Goal: Task Accomplishment & Management: Manage account settings

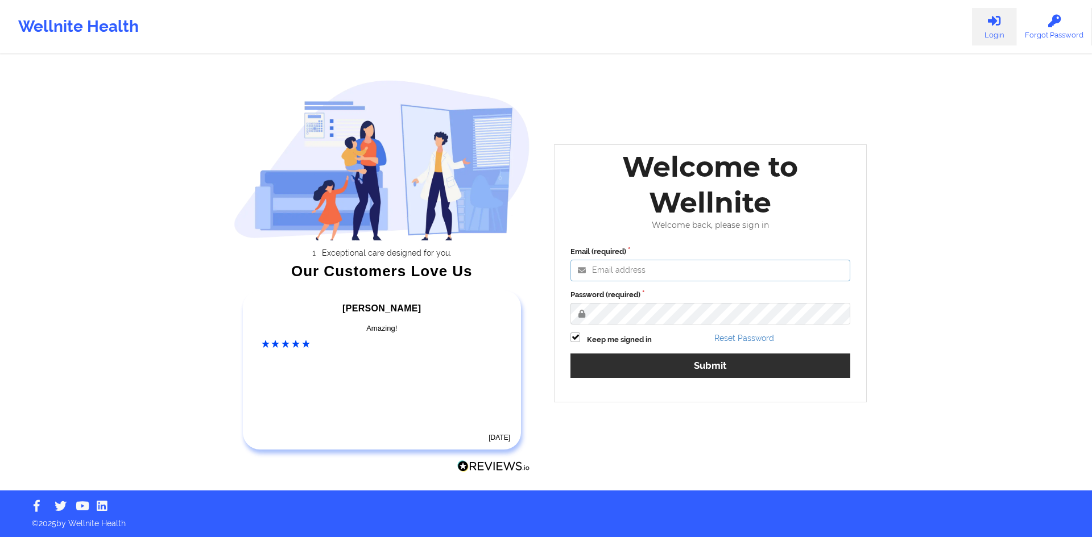
type input "[EMAIL_ADDRESS][DOMAIN_NAME]"
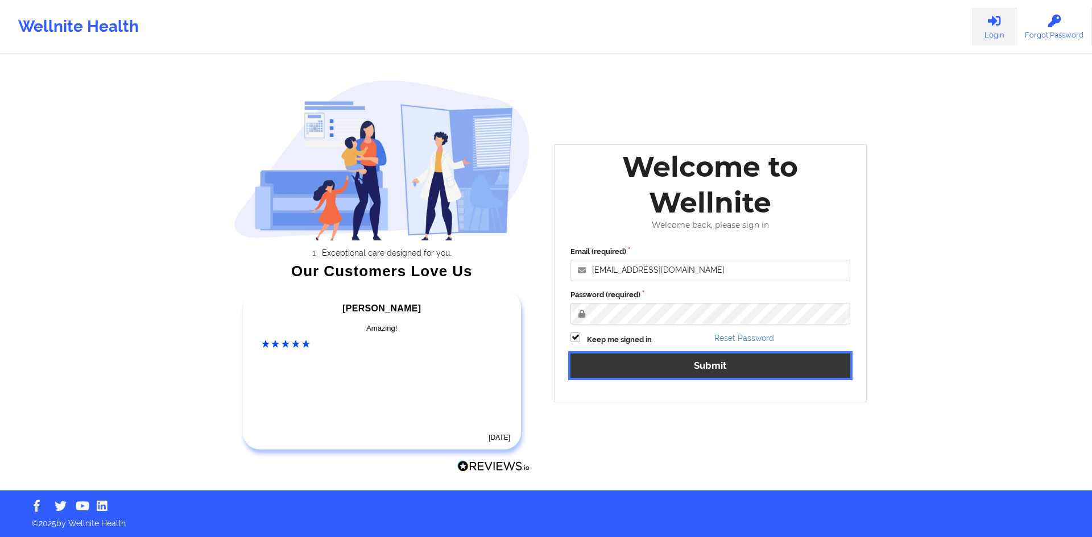
click at [697, 368] on button "Submit" at bounding box center [710, 366] width 280 height 24
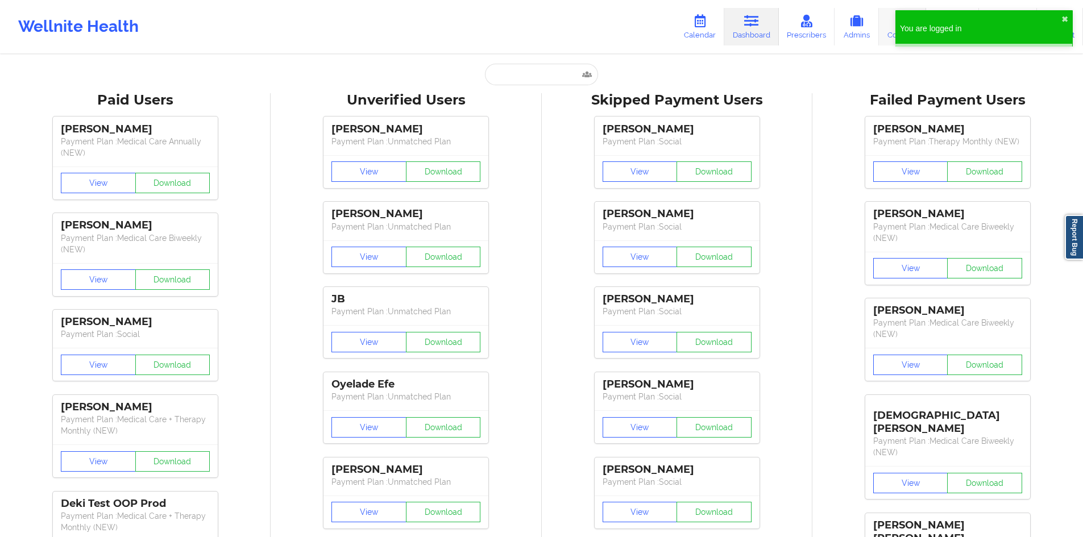
click at [888, 40] on link "Coaches" at bounding box center [902, 27] width 47 height 38
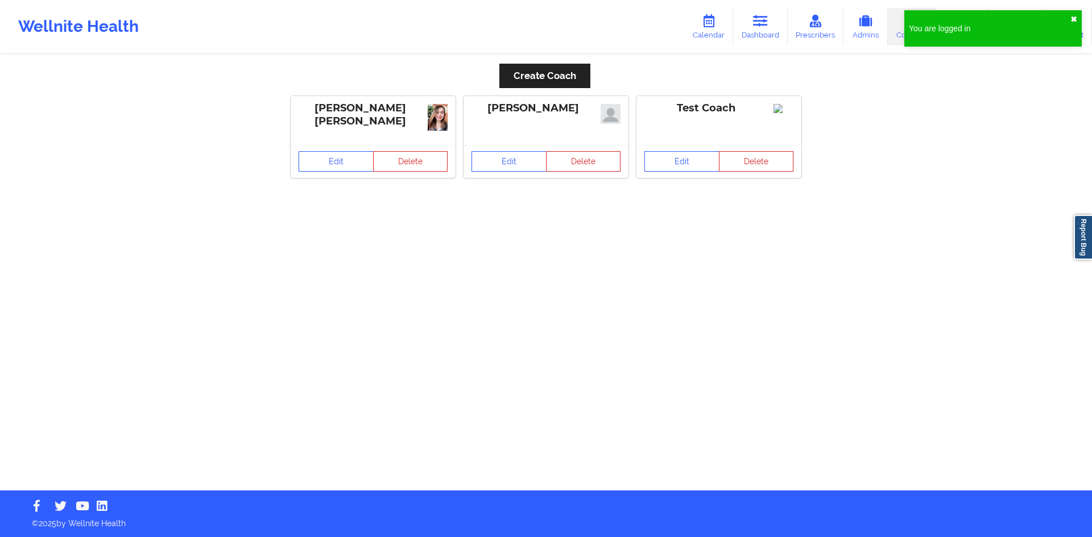
click at [1073, 17] on button "✖︎" at bounding box center [1073, 19] width 7 height 9
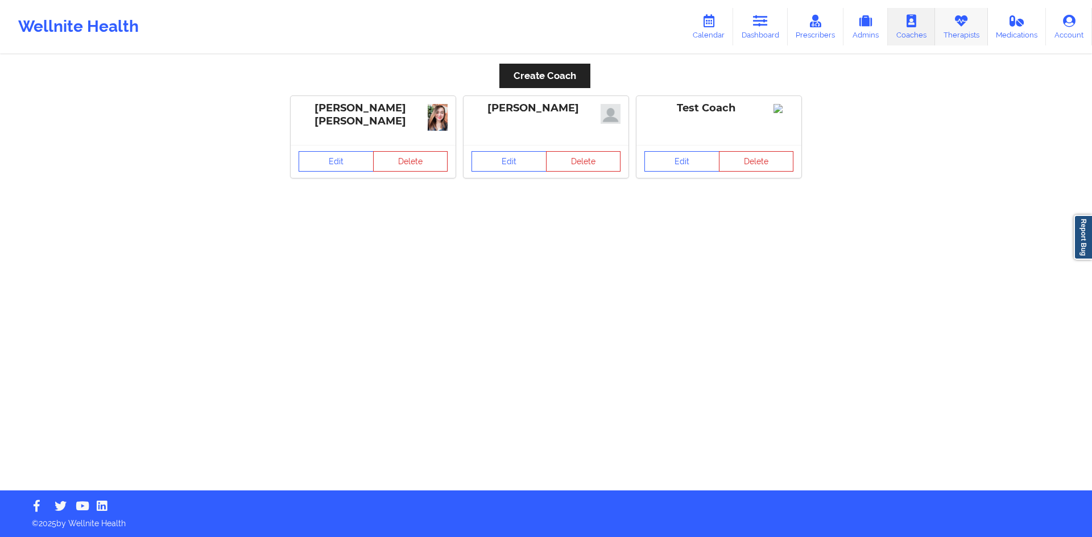
click at [950, 32] on link "Therapists" at bounding box center [961, 27] width 53 height 38
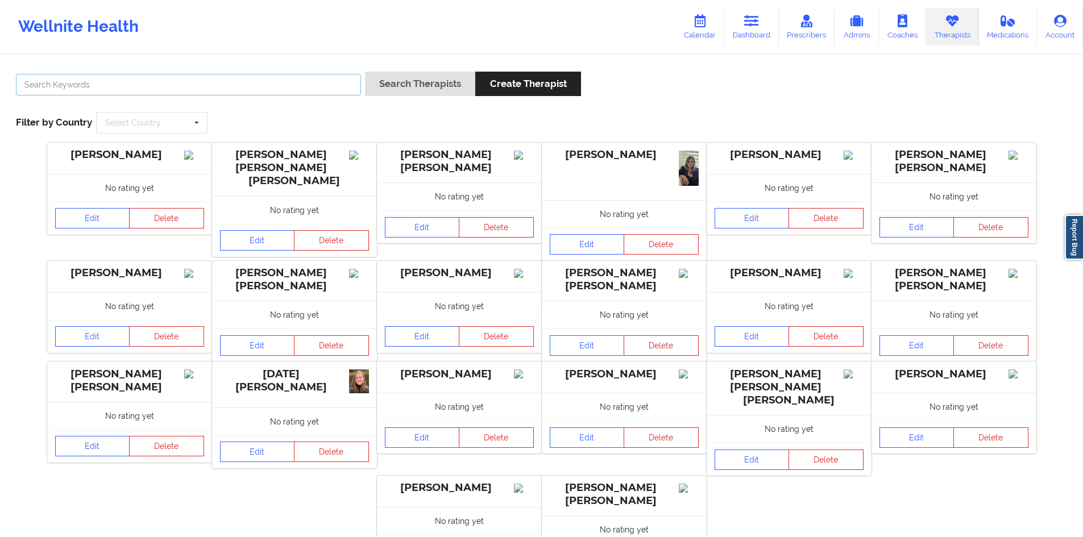
click at [222, 84] on input "text" at bounding box center [188, 85] width 345 height 22
type input "[PERSON_NAME]"
click at [365, 72] on button "Search Therapists" at bounding box center [420, 84] width 110 height 24
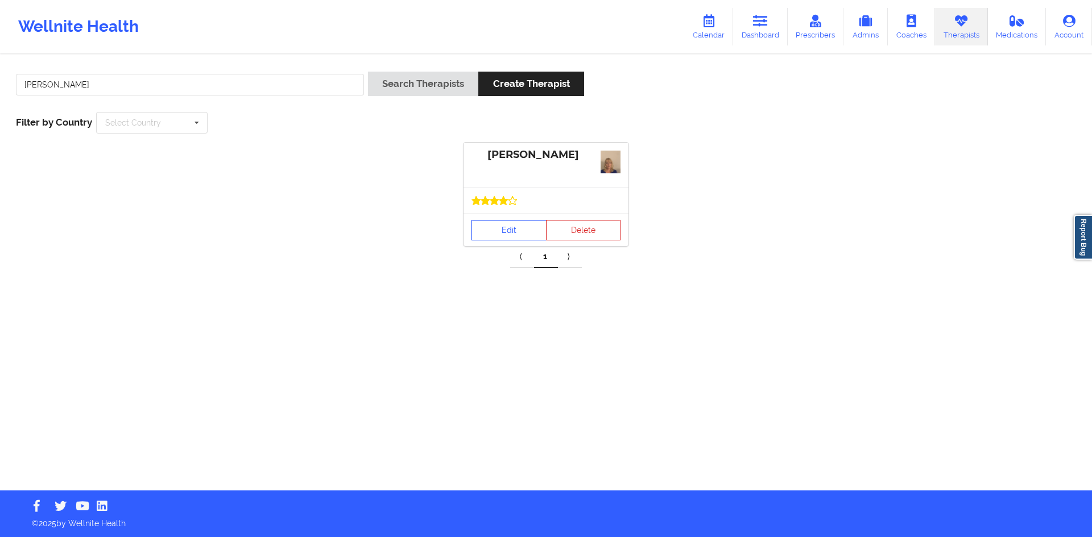
click at [520, 237] on link "Edit" at bounding box center [508, 230] width 75 height 20
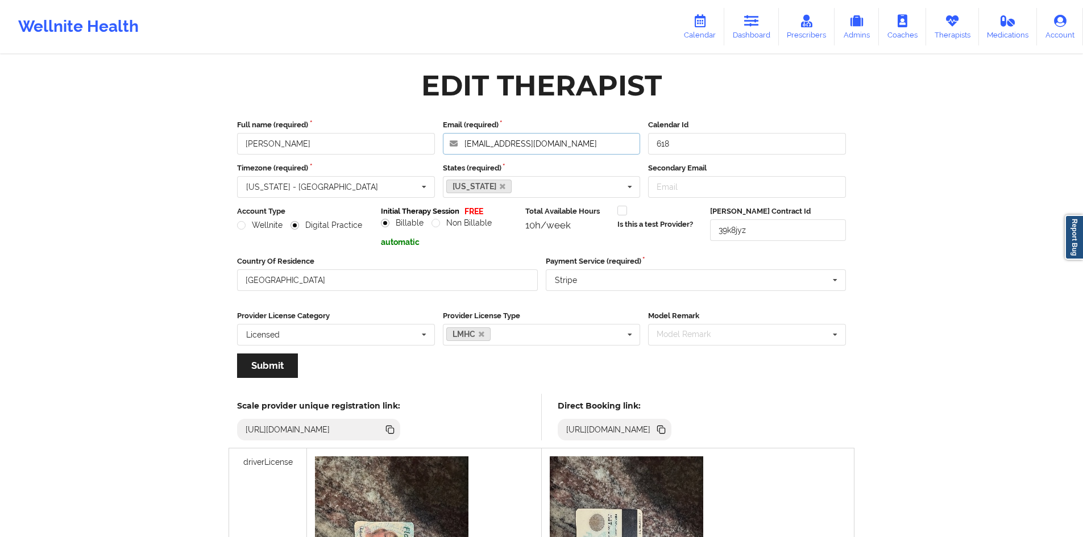
click at [554, 146] on input "[EMAIL_ADDRESS][DOMAIN_NAME]" at bounding box center [542, 144] width 198 height 22
